Goal: Contribute content: Contribute content

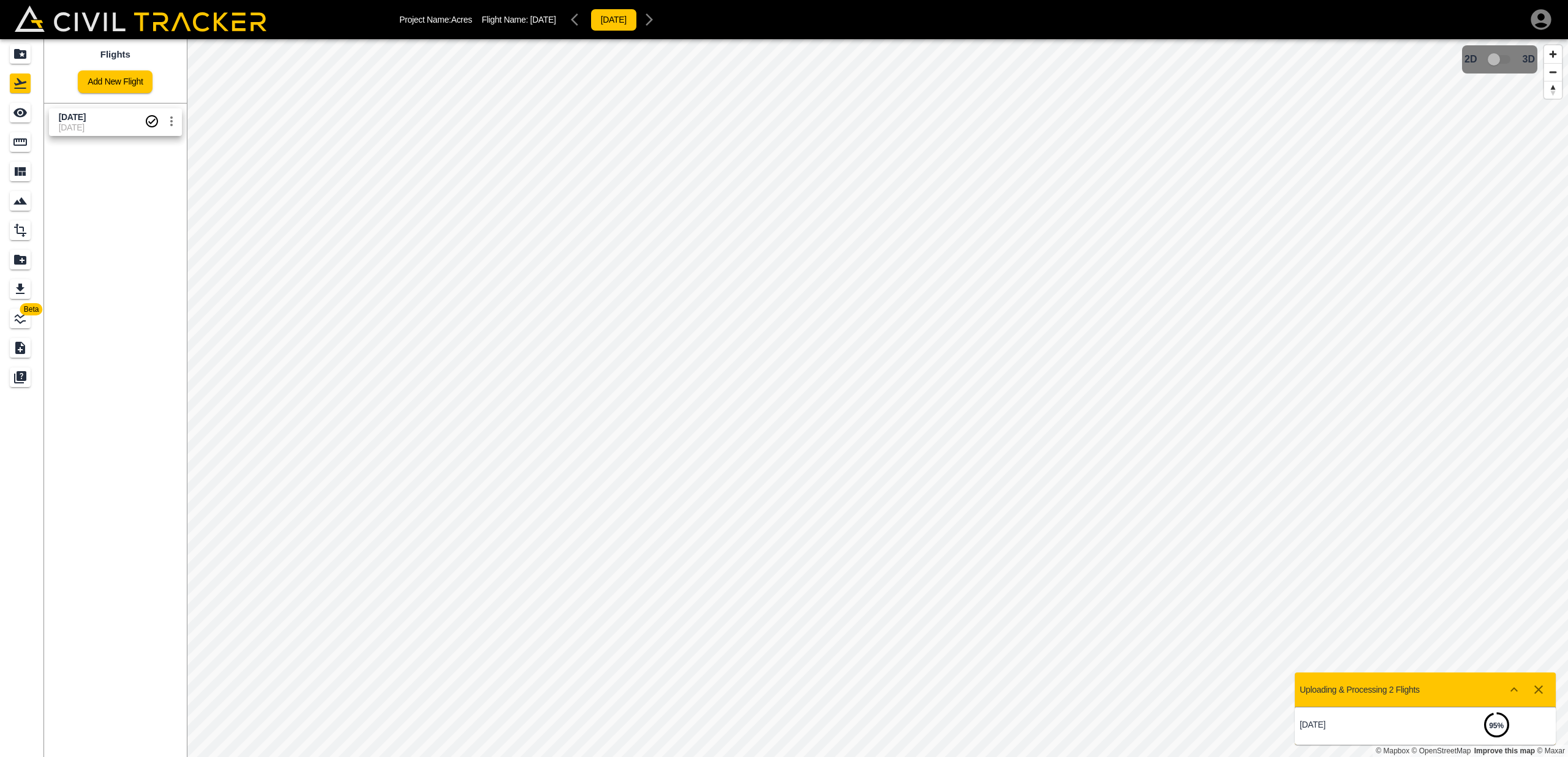
click at [113, 119] on span "[DATE]" at bounding box center [101, 117] width 86 height 12
click at [19, 310] on div "LineWork" at bounding box center [20, 318] width 21 height 19
click at [110, 89] on link "Add New Linework" at bounding box center [115, 82] width 87 height 22
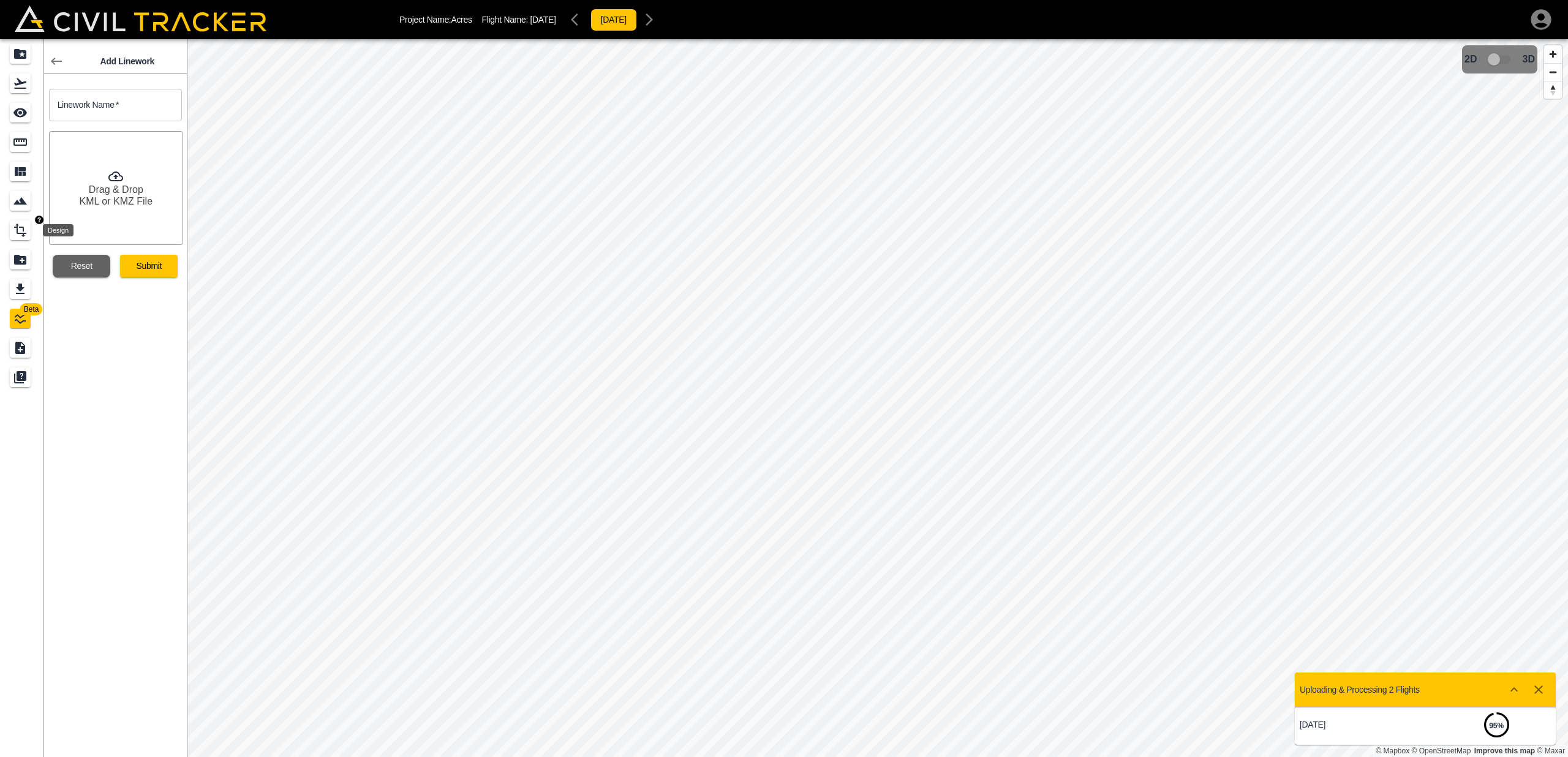
click at [20, 229] on icon "Design" at bounding box center [20, 230] width 14 height 14
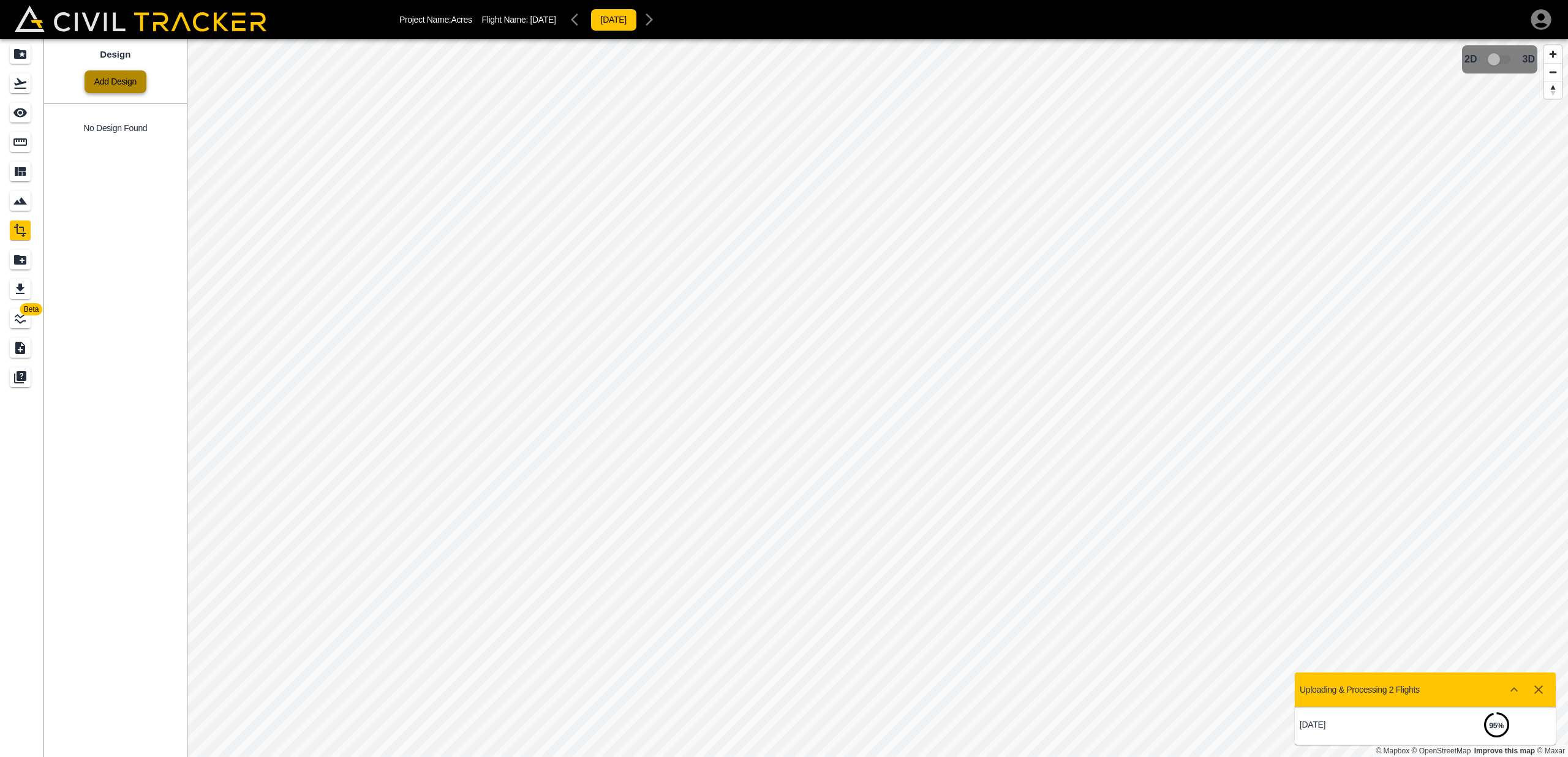
click at [110, 82] on link "Add Design" at bounding box center [115, 82] width 62 height 22
click at [22, 371] on icon "Support" at bounding box center [22, 376] width 10 height 10
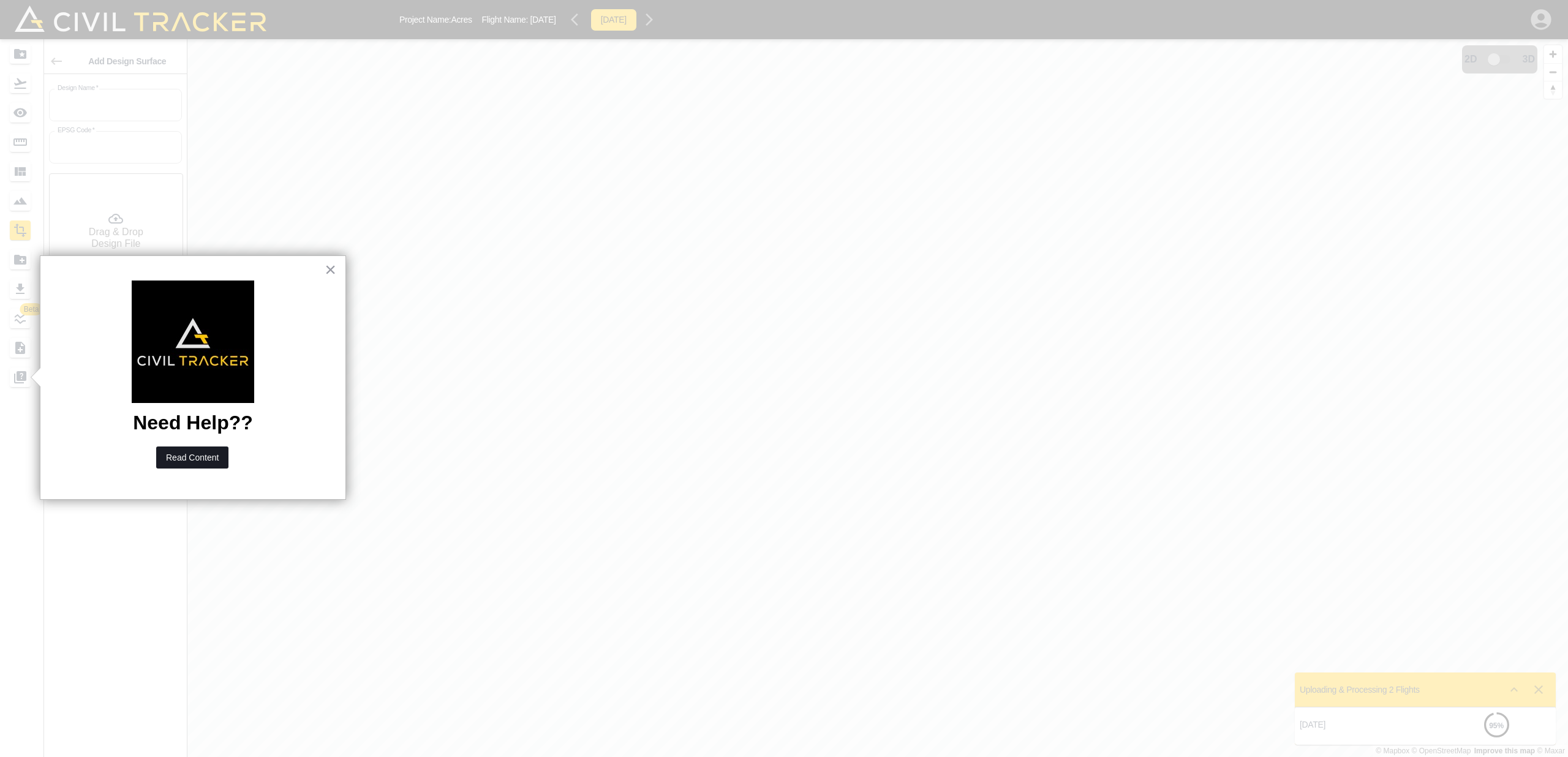
click at [180, 452] on button "Read Content" at bounding box center [192, 458] width 72 height 22
click at [329, 269] on button "×" at bounding box center [330, 269] width 12 height 19
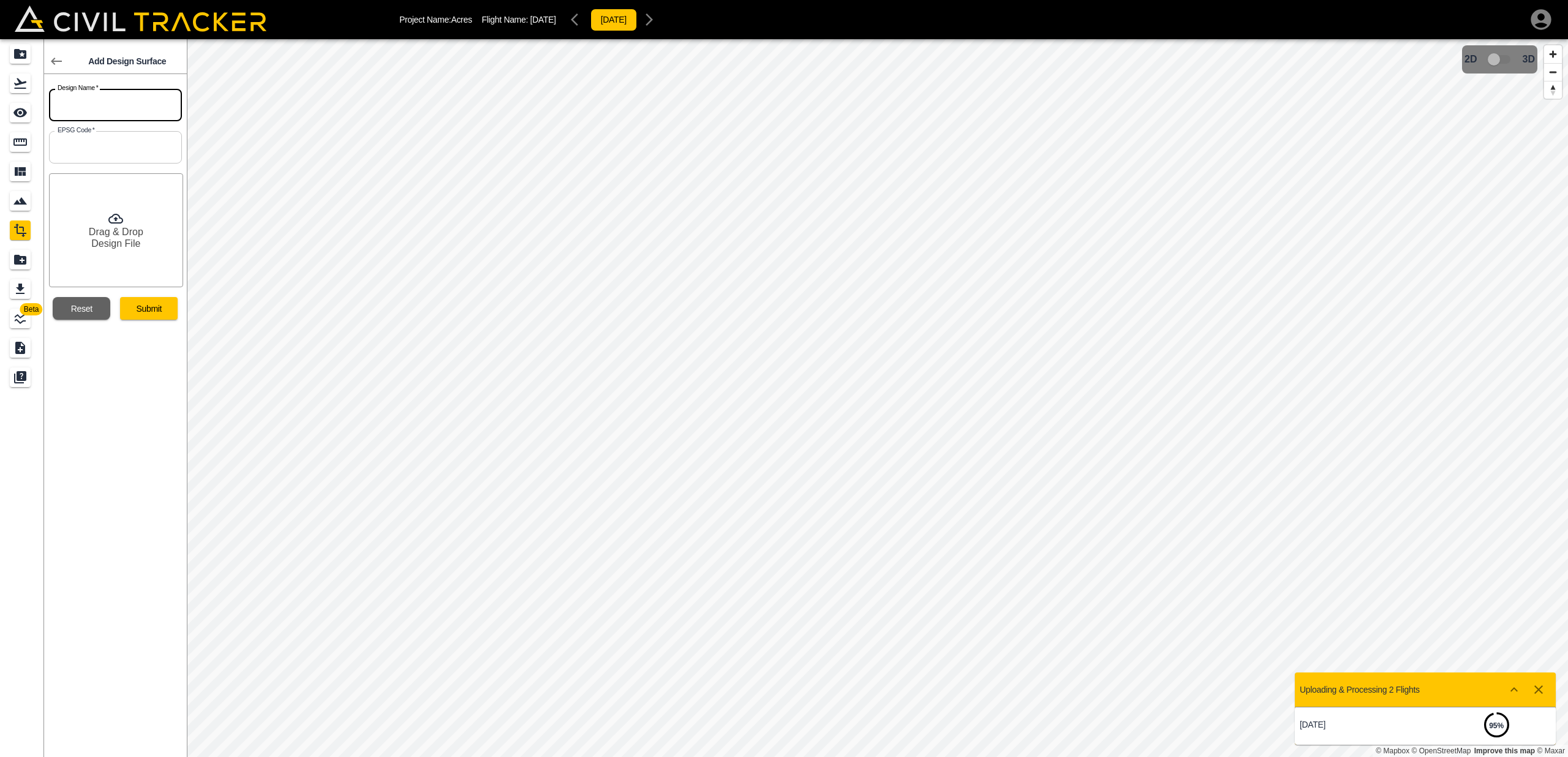
click at [145, 97] on input "text" at bounding box center [115, 105] width 133 height 32
type input "RNG RD 34 FG"
click at [162, 146] on input "text" at bounding box center [115, 147] width 133 height 32
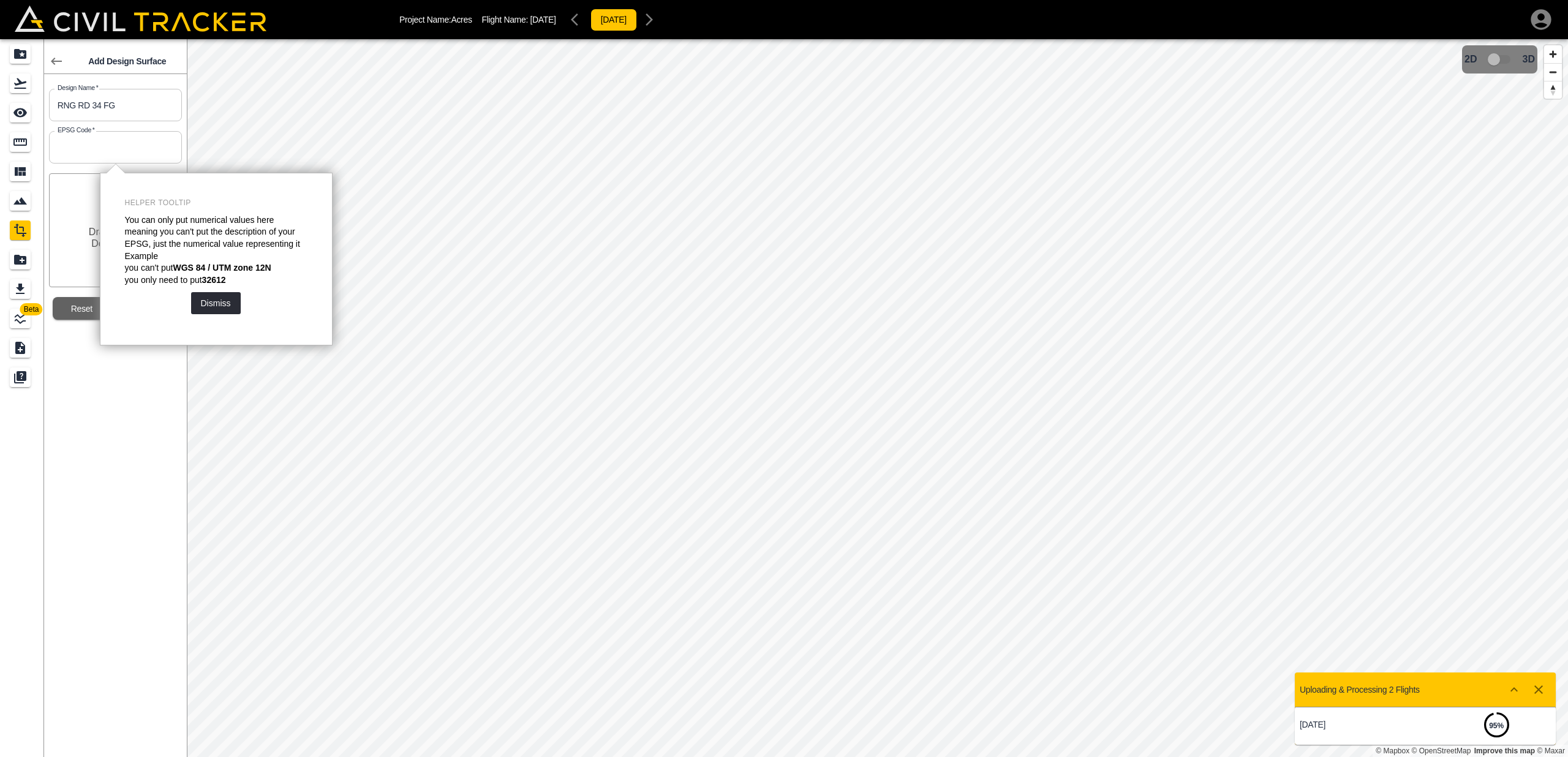
click at [148, 421] on div "Add Design Surface Design Name   * RNG RD 34 FG Design Name * EPSG Code   * EPS…" at bounding box center [115, 398] width 143 height 718
